Goal: Task Accomplishment & Management: Use online tool/utility

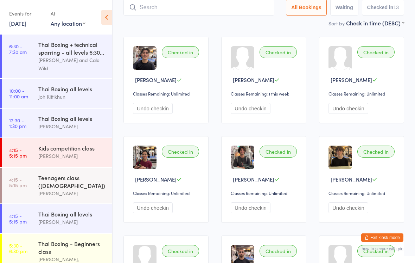
scroll to position [140, 0]
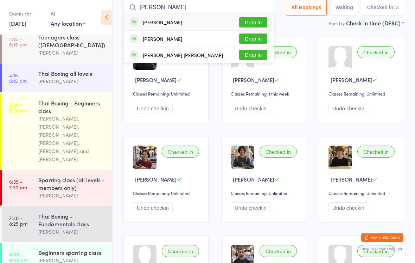
type input "[PERSON_NAME]"
click at [256, 40] on button "Drop in" at bounding box center [253, 38] width 28 height 10
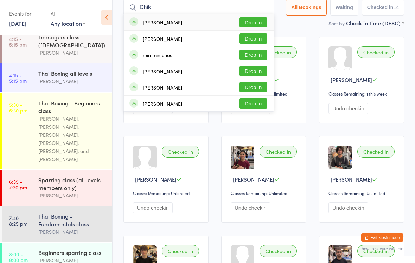
type input "Chik"
click at [249, 25] on button "Drop in" at bounding box center [253, 22] width 28 height 10
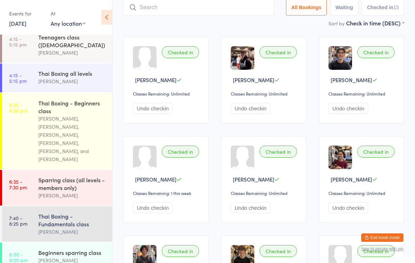
click at [184, 7] on input "search" at bounding box center [199, 7] width 151 height 16
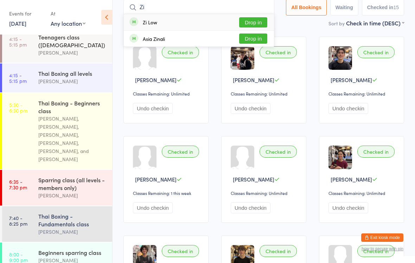
type input "Zi"
click at [254, 22] on button "Drop in" at bounding box center [253, 22] width 28 height 10
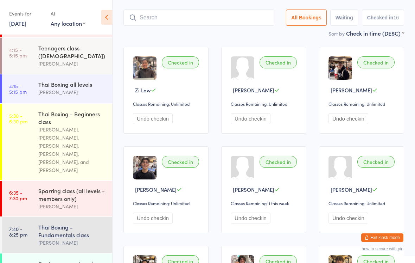
scroll to position [0, 0]
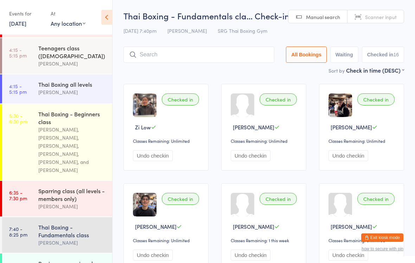
click at [227, 54] on input "search" at bounding box center [199, 54] width 151 height 16
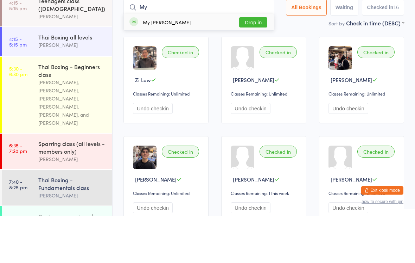
type input "My"
click at [253, 64] on button "Drop in" at bounding box center [253, 69] width 28 height 10
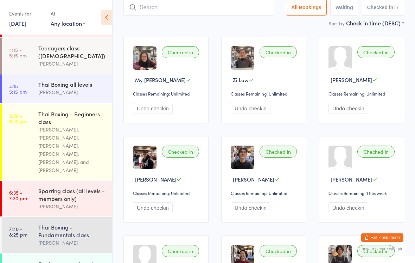
click at [149, 12] on input "search" at bounding box center [199, 7] width 151 height 16
type input "[PERSON_NAME]"
click at [254, 19] on button "Drop in" at bounding box center [253, 22] width 28 height 10
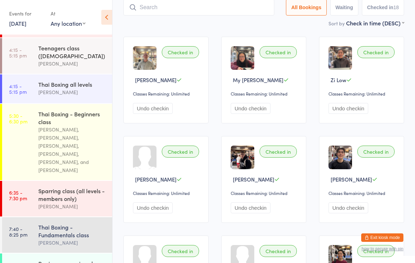
click at [190, 12] on input "search" at bounding box center [199, 7] width 151 height 16
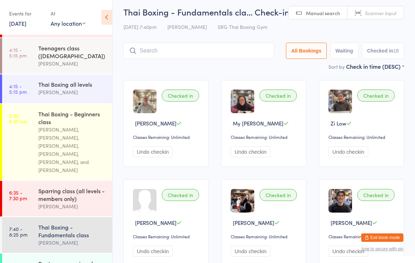
scroll to position [0, 0]
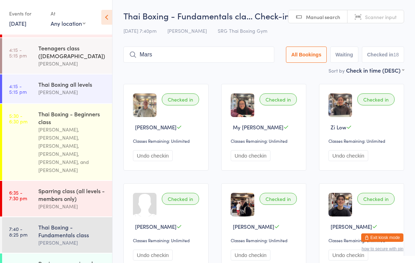
type input "[PERSON_NAME]"
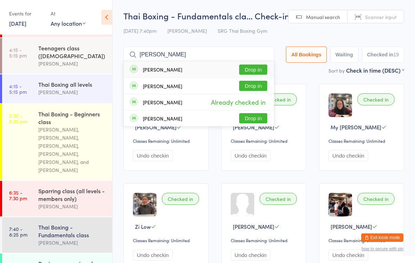
type input "[PERSON_NAME]"
click at [259, 75] on button "Drop in" at bounding box center [253, 69] width 28 height 10
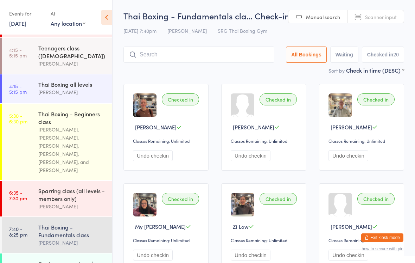
click at [202, 61] on input "search" at bounding box center [199, 54] width 151 height 16
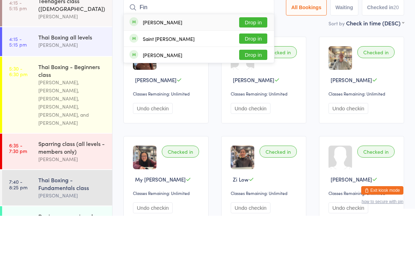
type input "Fin"
click at [253, 81] on button "Drop in" at bounding box center [253, 86] width 28 height 10
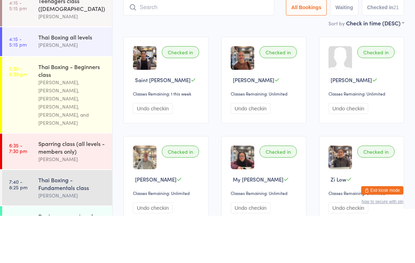
click at [73, 125] on div "[PERSON_NAME], [PERSON_NAME], [PERSON_NAME], [PERSON_NAME], [PERSON_NAME], and …" at bounding box center [72, 149] width 68 height 49
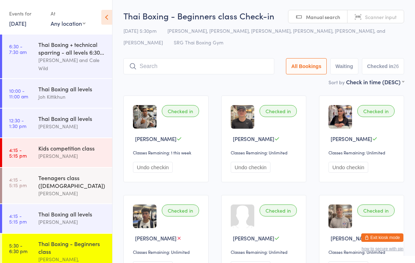
click at [191, 71] on input "search" at bounding box center [199, 66] width 151 height 16
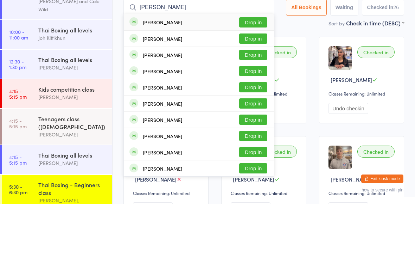
type input "[PERSON_NAME]"
click at [255, 76] on button "Drop in" at bounding box center [253, 81] width 28 height 10
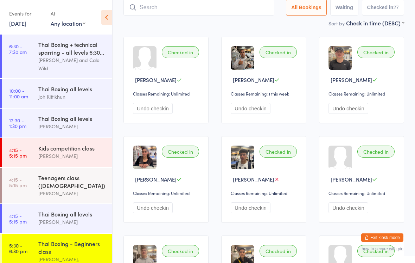
click at [230, 11] on input "search" at bounding box center [199, 7] width 151 height 16
type input "Yol"
click at [256, 18] on button "Drop in" at bounding box center [253, 22] width 28 height 10
